Goal: Information Seeking & Learning: Learn about a topic

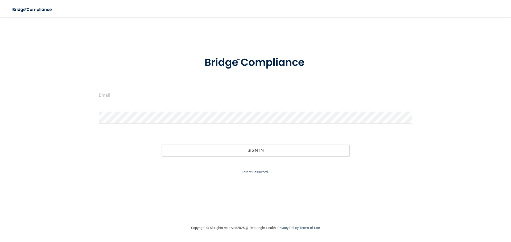
click at [243, 96] on input "email" at bounding box center [255, 95] width 313 height 12
type input "[PERSON_NAME][EMAIL_ADDRESS][DOMAIN_NAME]"
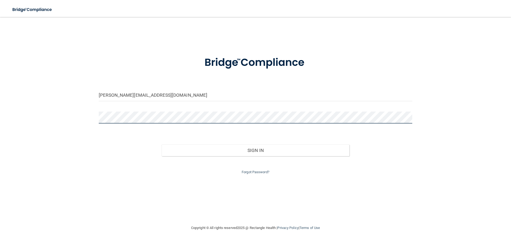
click at [162, 145] on button "Sign In" at bounding box center [256, 151] width 188 height 12
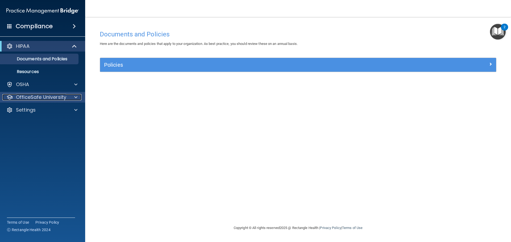
click at [71, 98] on div at bounding box center [74, 97] width 13 height 6
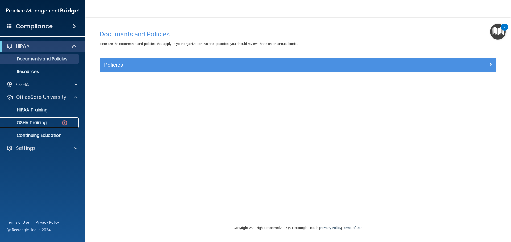
click at [61, 120] on img at bounding box center [64, 123] width 7 height 7
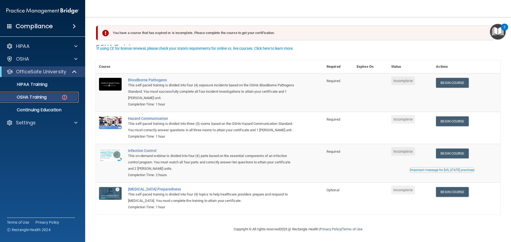
scroll to position [9, 0]
click at [435, 171] on div "Important message for California practices" at bounding box center [442, 170] width 64 height 3
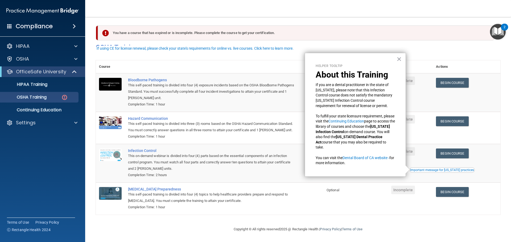
click at [321, 31] on div "You have a course that has expired or is incomplete. Please complete the course…" at bounding box center [296, 33] width 396 height 15
click at [398, 59] on button "×" at bounding box center [398, 59] width 5 height 9
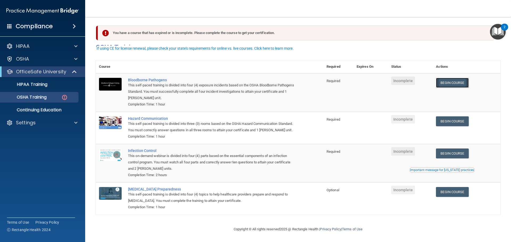
click at [448, 78] on link "Begin Course" at bounding box center [452, 83] width 32 height 10
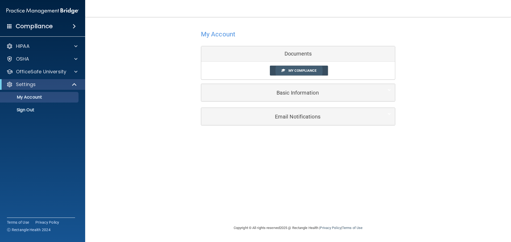
click at [308, 71] on span "My Compliance" at bounding box center [302, 71] width 28 height 4
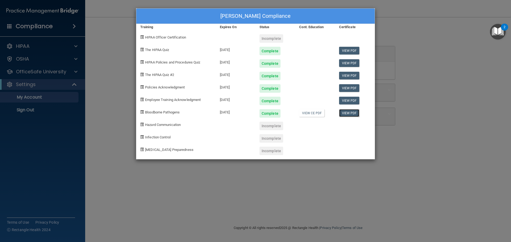
click at [356, 113] on link "View PDF" at bounding box center [349, 113] width 20 height 8
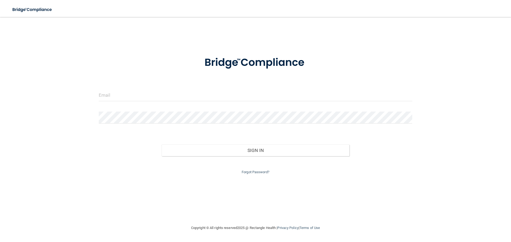
click at [155, 88] on form "Invalid email/password. You don't have permission to access that page. Sign In …" at bounding box center [255, 112] width 313 height 127
click at [155, 94] on input "email" at bounding box center [255, 95] width 313 height 12
click at [156, 85] on form "Invalid email/password. You don't have permission to access that page. Sign In …" at bounding box center [255, 112] width 313 height 127
click at [155, 100] on input "email" at bounding box center [255, 95] width 313 height 12
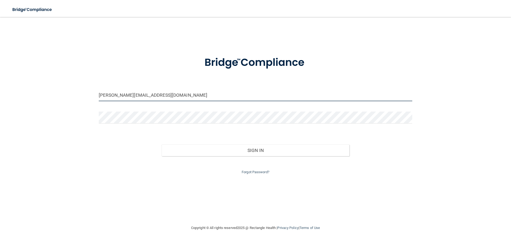
type input "[PERSON_NAME][EMAIL_ADDRESS][DOMAIN_NAME]"
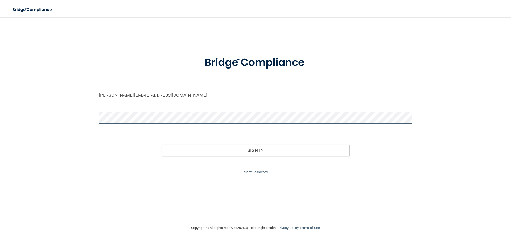
click at [162, 145] on button "Sign In" at bounding box center [256, 151] width 188 height 12
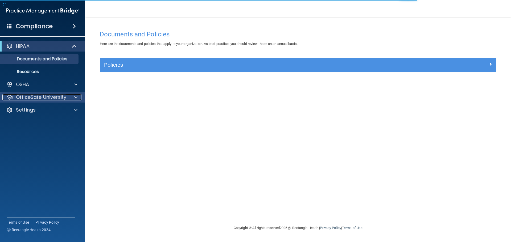
click at [63, 95] on p "OfficeSafe University" at bounding box center [41, 97] width 50 height 6
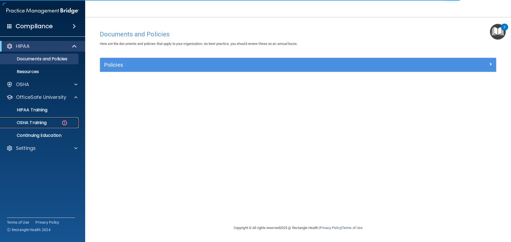
click at [58, 119] on link "OSHA Training" at bounding box center [37, 123] width 84 height 11
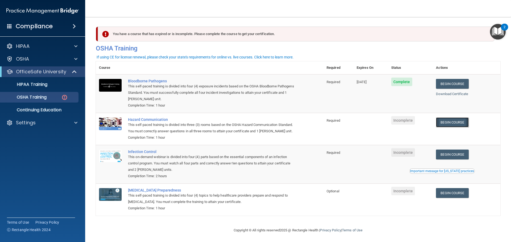
click at [449, 121] on link "Begin Course" at bounding box center [452, 123] width 32 height 10
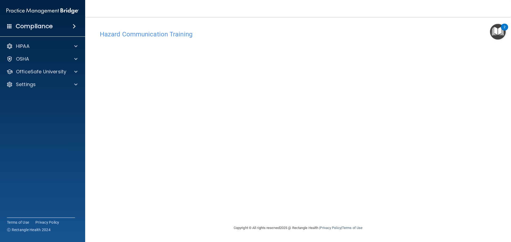
drag, startPoint x: 458, startPoint y: 99, endPoint x: 374, endPoint y: 90, distance: 84.0
click at [376, 90] on div "Hazard Communication Training This course doesn’t expire until . Are you sure y…" at bounding box center [298, 126] width 404 height 197
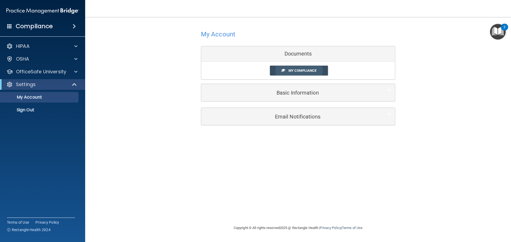
click at [294, 69] on span "My Compliance" at bounding box center [302, 71] width 28 height 4
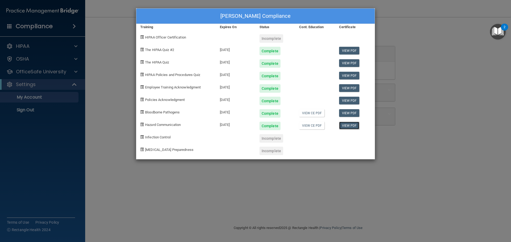
click at [347, 125] on link "View PDF" at bounding box center [349, 126] width 20 height 8
click at [219, 172] on div "Landon Gilbert's Compliance Training Expires On Status Cont. Education Certific…" at bounding box center [255, 121] width 511 height 242
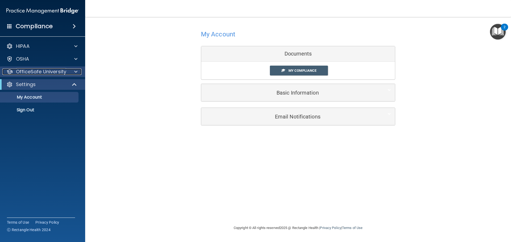
click at [51, 73] on p "OfficeSafe University" at bounding box center [41, 72] width 50 height 6
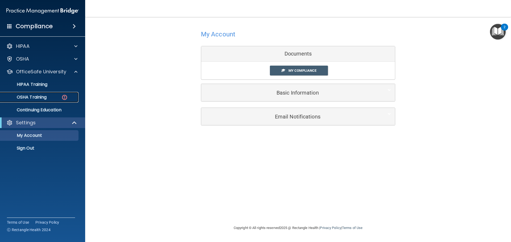
click at [46, 99] on p "OSHA Training" at bounding box center [24, 97] width 43 height 5
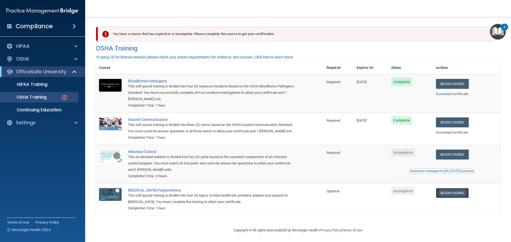
click at [457, 198] on link "Begin Course" at bounding box center [452, 193] width 32 height 10
click at [61, 95] on div "OSHA Training" at bounding box center [39, 97] width 73 height 5
click at [49, 92] on ul "HIPAA Training OSHA Training Continuing Education" at bounding box center [43, 96] width 96 height 38
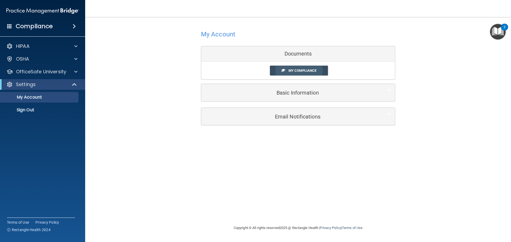
click at [298, 74] on link "My Compliance" at bounding box center [299, 71] width 58 height 10
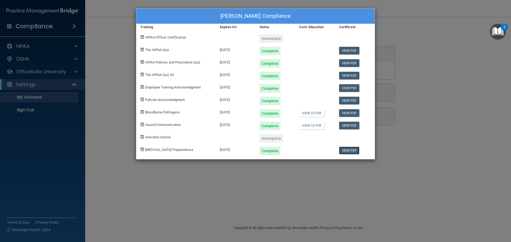
click at [341, 150] on link "View PDF" at bounding box center [349, 151] width 20 height 8
click at [389, 153] on div "Landon Gilbert's Compliance Training Expires On Status Cont. Education Certific…" at bounding box center [255, 121] width 511 height 242
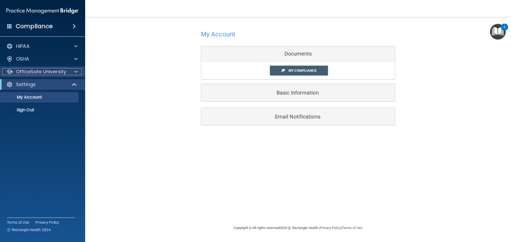
click at [51, 74] on p "OfficeSafe University" at bounding box center [41, 72] width 50 height 6
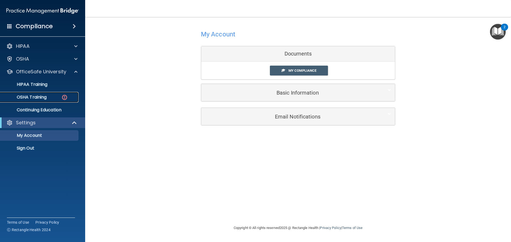
click at [59, 100] on link "OSHA Training" at bounding box center [37, 97] width 84 height 11
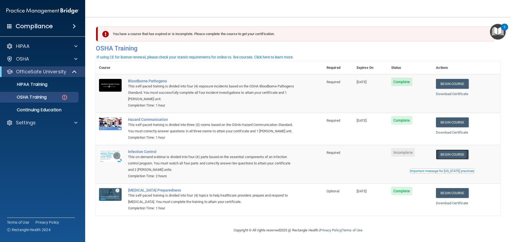
click at [445, 160] on link "Begin Course" at bounding box center [452, 155] width 32 height 10
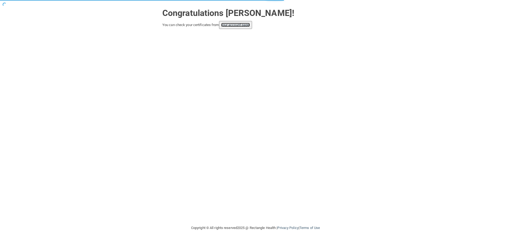
click at [234, 25] on link "your account page!" at bounding box center [235, 25] width 29 height 4
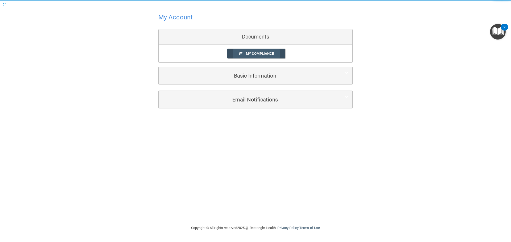
click at [242, 53] on link "My Compliance" at bounding box center [256, 54] width 58 height 10
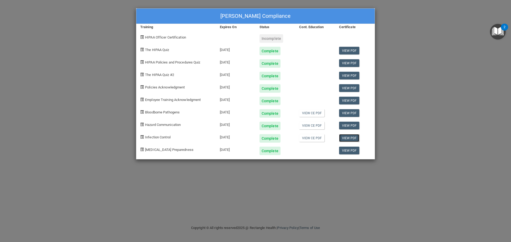
click at [345, 140] on link "View PDF" at bounding box center [349, 138] width 20 height 8
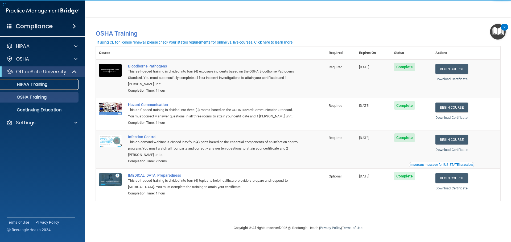
click at [28, 82] on p "HIPAA Training" at bounding box center [25, 84] width 44 height 5
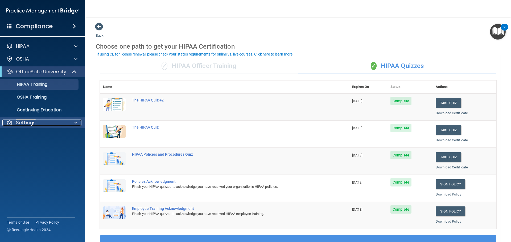
click at [48, 125] on div "Settings" at bounding box center [35, 123] width 66 height 6
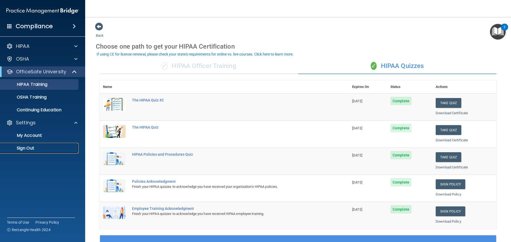
click at [46, 145] on link "Sign Out" at bounding box center [37, 148] width 84 height 11
